Goal: Transaction & Acquisition: Purchase product/service

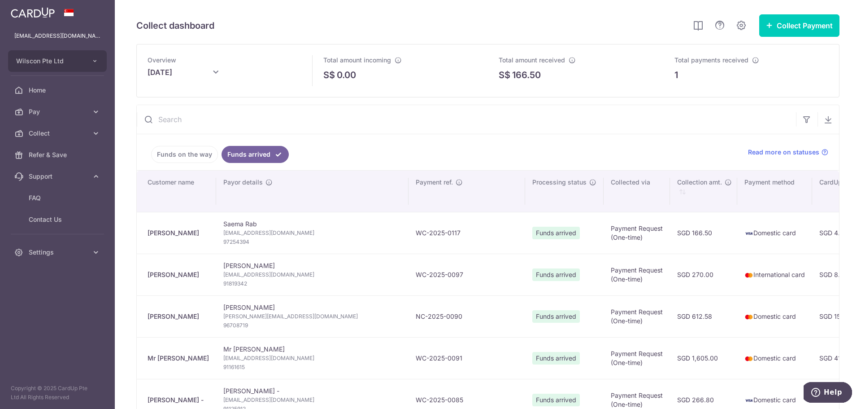
scroll to position [0, 366]
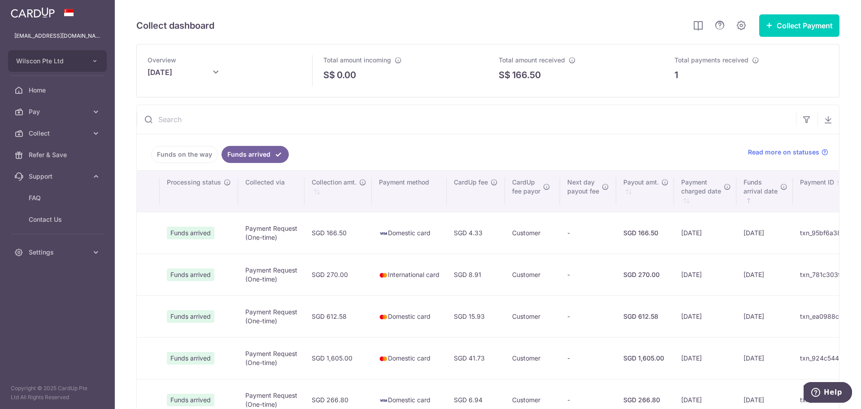
click at [617, 8] on div "Collect dashboard Collect Payment Create request to collect payments Custom Pay…" at bounding box center [488, 204] width 747 height 409
click at [95, 117] on link "Pay" at bounding box center [57, 112] width 115 height 22
click at [88, 128] on link "Payments" at bounding box center [57, 133] width 115 height 22
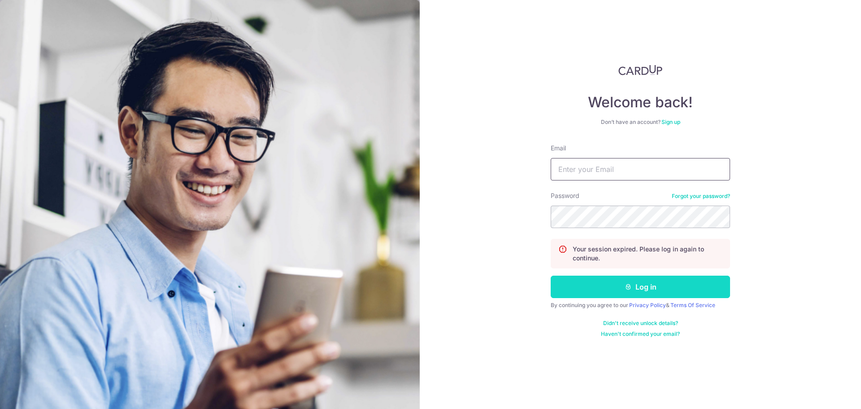
type input "[EMAIL_ADDRESS][DOMAIN_NAME]"
click at [609, 292] on button "Log in" at bounding box center [640, 286] width 179 height 22
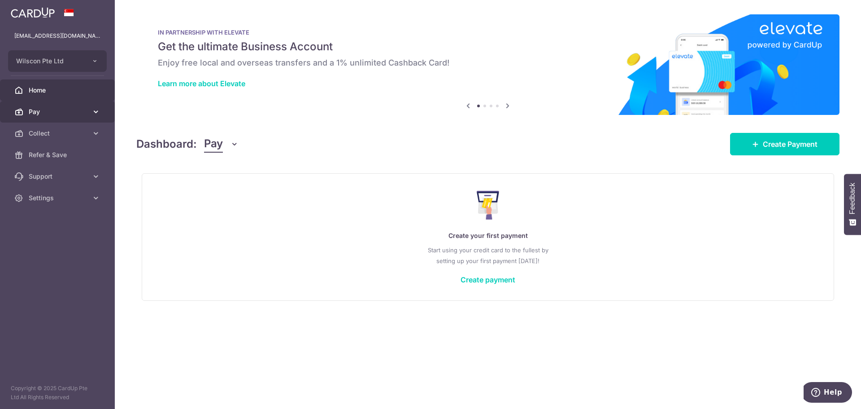
click at [72, 113] on span "Pay" at bounding box center [58, 111] width 59 height 9
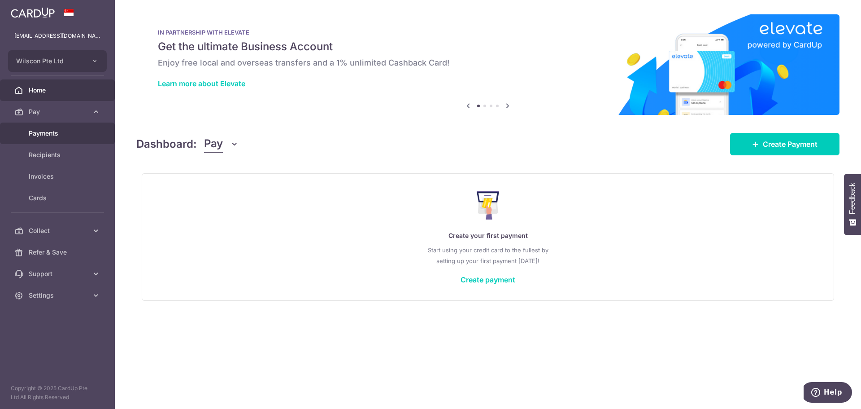
click at [96, 127] on link "Payments" at bounding box center [57, 133] width 115 height 22
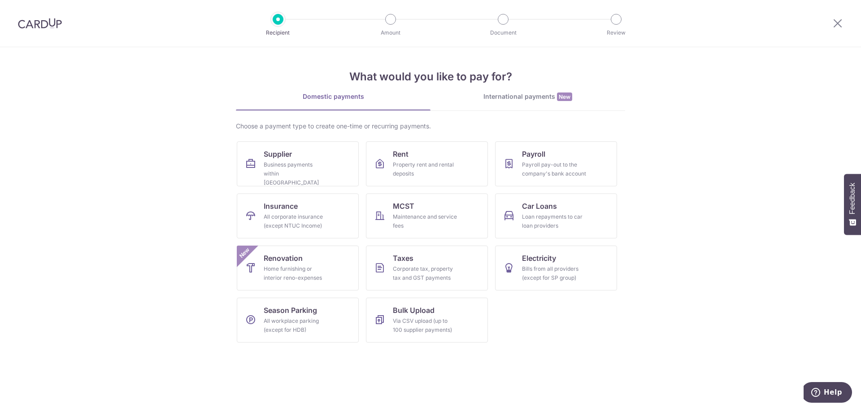
click at [568, 98] on span "New" at bounding box center [564, 96] width 15 height 9
